Goal: Obtain resource: Obtain resource

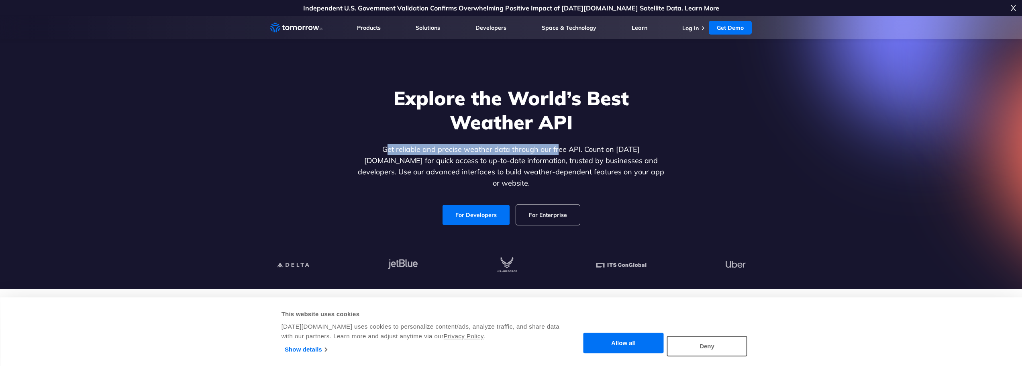
drag, startPoint x: 0, startPoint y: 0, endPoint x: 553, endPoint y: 157, distance: 574.9
click at [550, 156] on p "Get reliable and precise weather data through our free API. Count on [DATE][DOM…" at bounding box center [511, 166] width 310 height 45
click at [558, 157] on p "Get reliable and precise weather data through our free API. Count on [DATE][DOM…" at bounding box center [511, 166] width 310 height 45
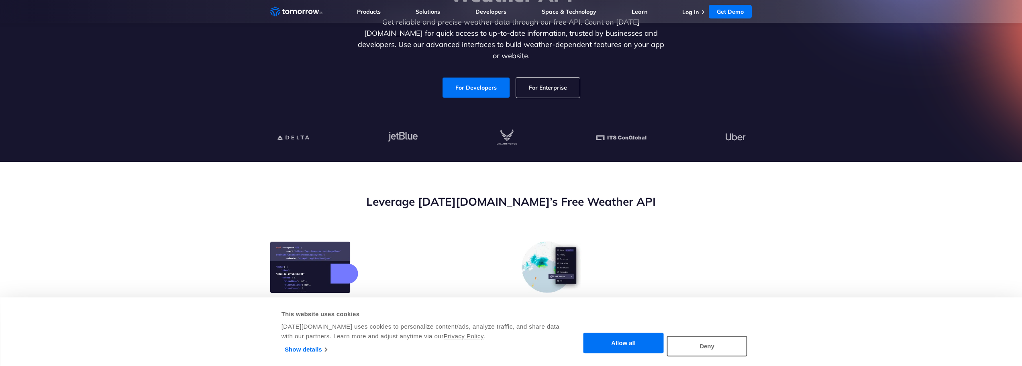
scroll to position [241, 0]
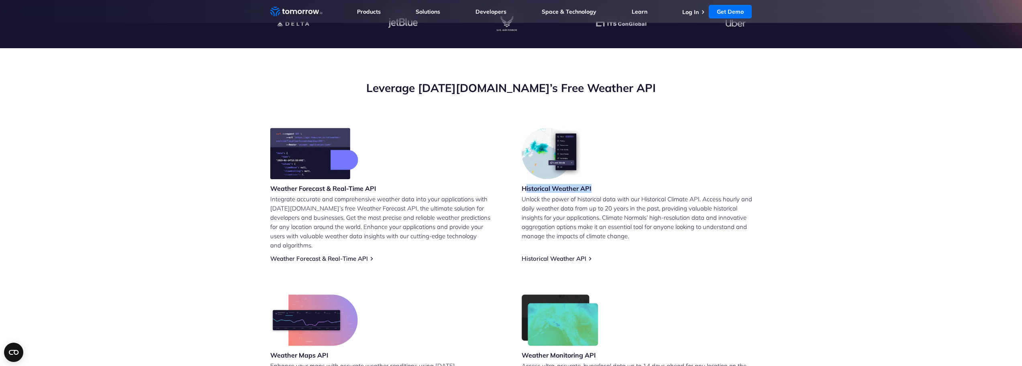
drag, startPoint x: 545, startPoint y: 190, endPoint x: 410, endPoint y: 188, distance: 135.4
click at [595, 190] on div "Historical Weather API Unlock the power of historical data with our Historical …" at bounding box center [637, 195] width 231 height 135
drag, startPoint x: 272, startPoint y: 188, endPoint x: 385, endPoint y: 190, distance: 112.9
click at [385, 190] on div "Weather Forecast & Real-Time API Integrate accurate and comprehensive weather d…" at bounding box center [385, 195] width 231 height 135
click at [416, 197] on p "Integrate accurate and comprehensive weather data into your applications with […" at bounding box center [385, 221] width 231 height 55
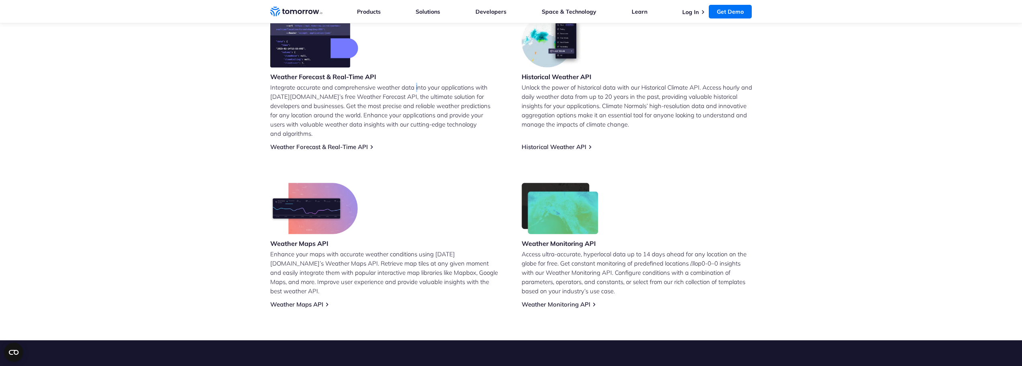
scroll to position [362, 0]
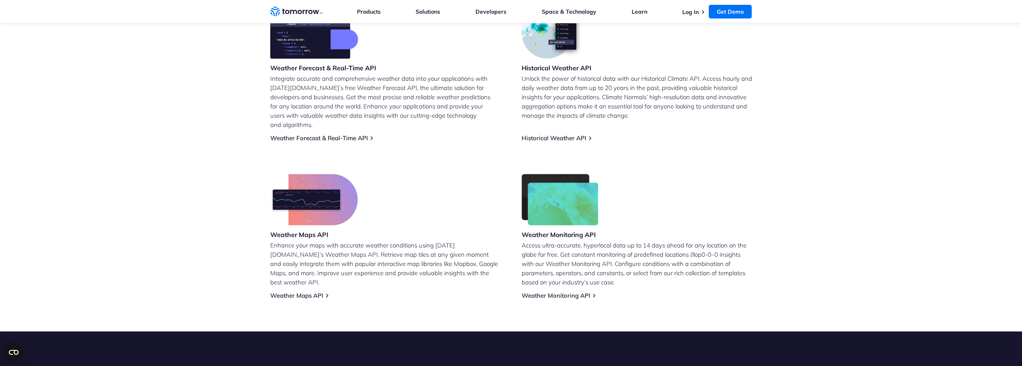
click at [313, 231] on div "Weather Maps API" at bounding box center [314, 207] width 88 height 67
drag, startPoint x: 313, startPoint y: 231, endPoint x: 334, endPoint y: 235, distance: 21.3
click at [314, 231] on div "Weather Maps API" at bounding box center [314, 207] width 88 height 67
click at [541, 230] on h3 "Weather Monitoring API" at bounding box center [560, 234] width 77 height 9
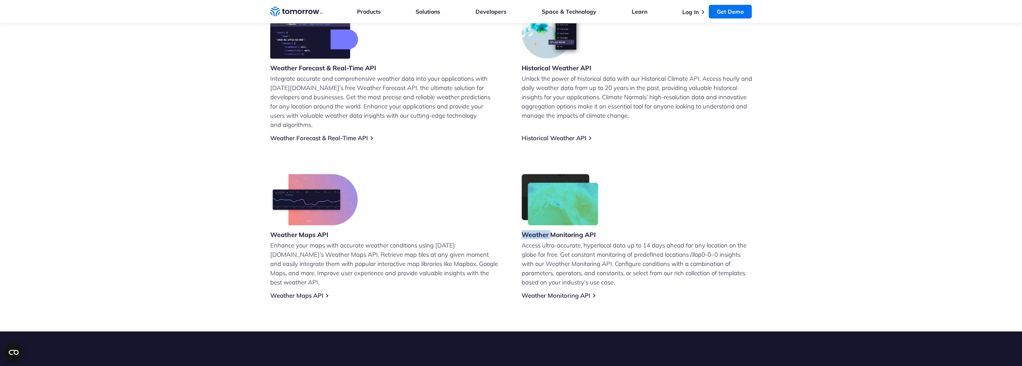
click at [541, 230] on h3 "Weather Monitoring API" at bounding box center [560, 234] width 77 height 9
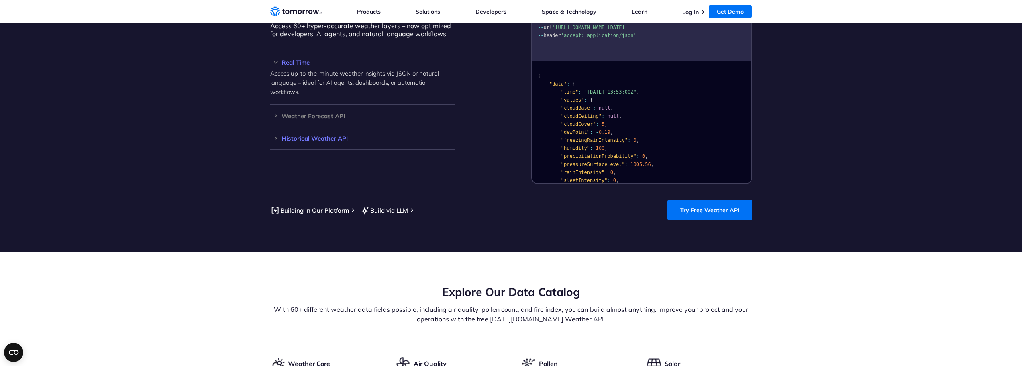
scroll to position [884, 0]
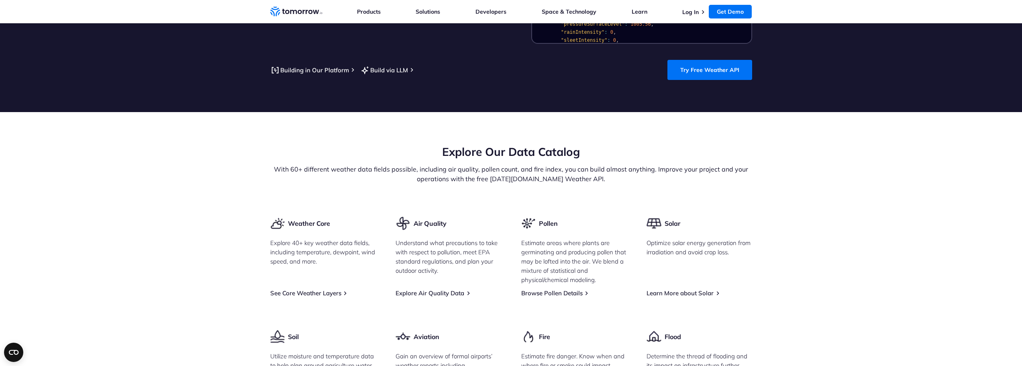
click at [445, 216] on div "Air Quality" at bounding box center [421, 223] width 51 height 15
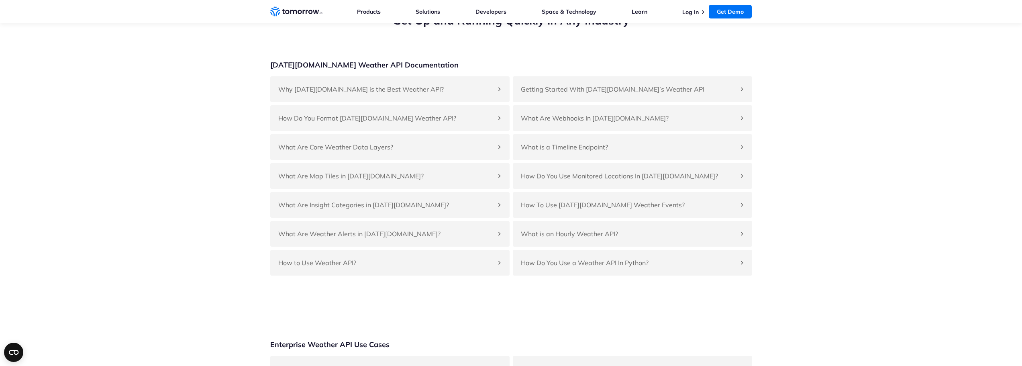
scroll to position [1808, 0]
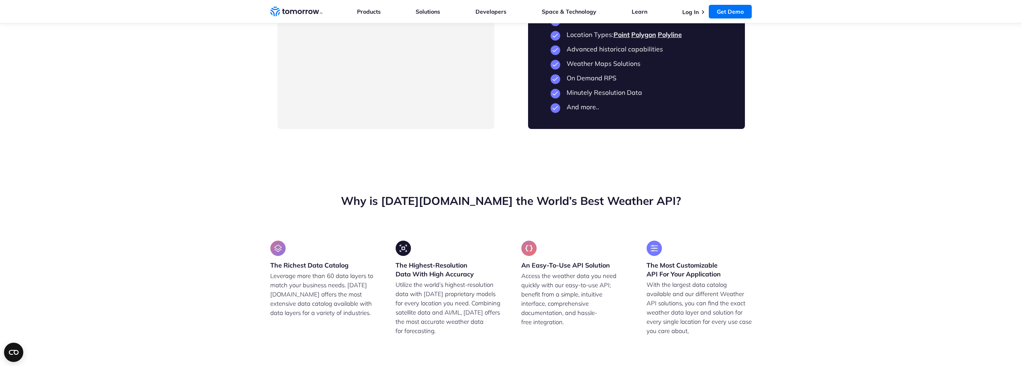
drag, startPoint x: 567, startPoint y: 229, endPoint x: 615, endPoint y: 229, distance: 48.2
drag, startPoint x: 565, startPoint y: 244, endPoint x: 598, endPoint y: 249, distance: 32.9
drag, startPoint x: 564, startPoint y: 258, endPoint x: 629, endPoint y: 259, distance: 64.3
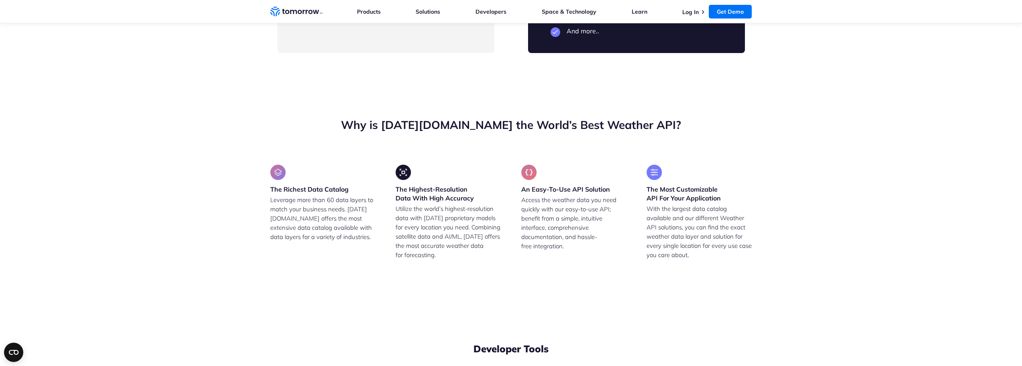
scroll to position [1888, 0]
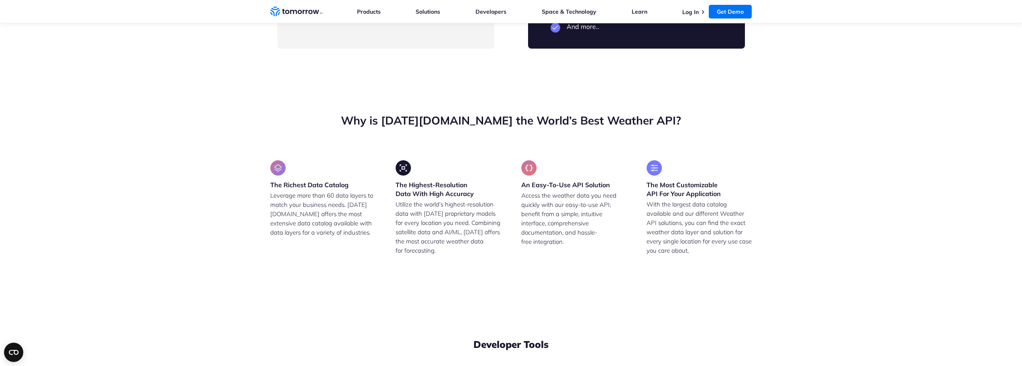
drag, startPoint x: 566, startPoint y: 217, endPoint x: 682, endPoint y: 215, distance: 116.1
drag, startPoint x: 566, startPoint y: 232, endPoint x: 681, endPoint y: 229, distance: 114.9
drag, startPoint x: 566, startPoint y: 247, endPoint x: 699, endPoint y: 242, distance: 132.2
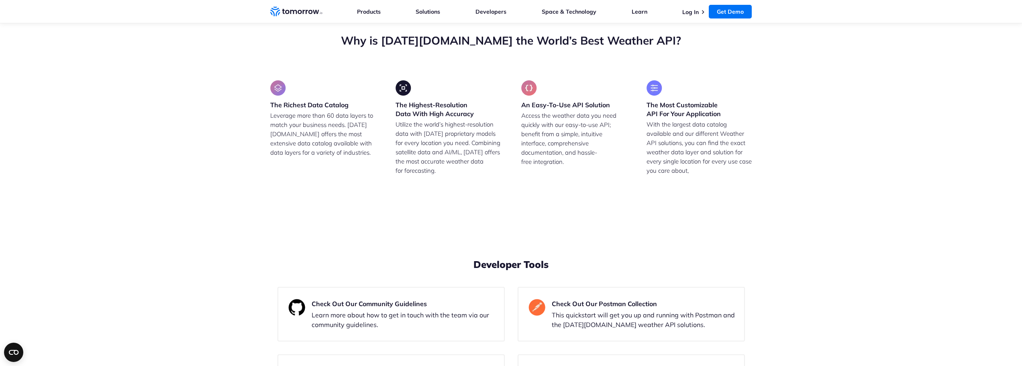
scroll to position [1969, 0]
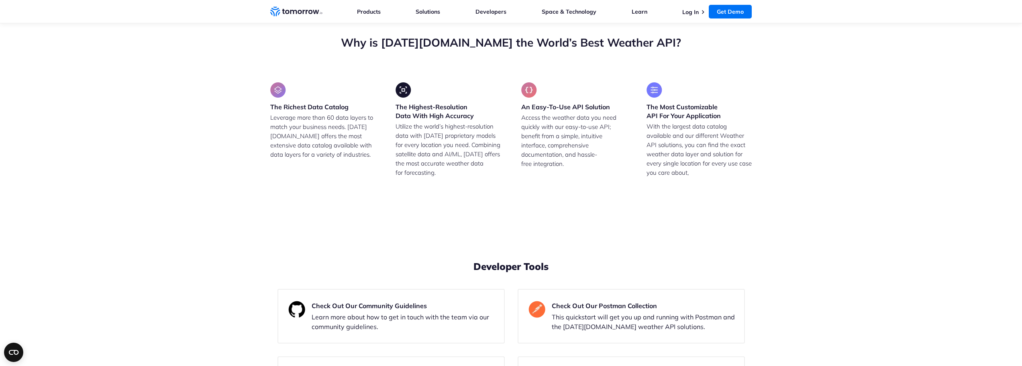
scroll to position [1848, 0]
